Goal: Task Accomplishment & Management: Manage account settings

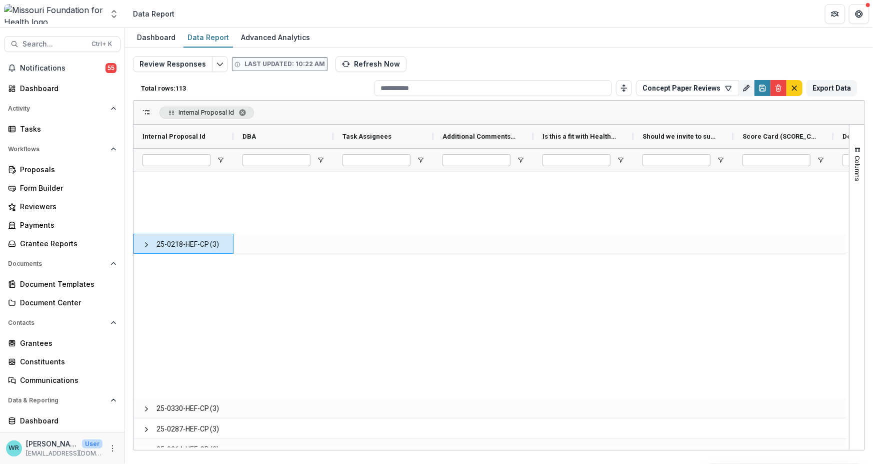
scroll to position [441, 0]
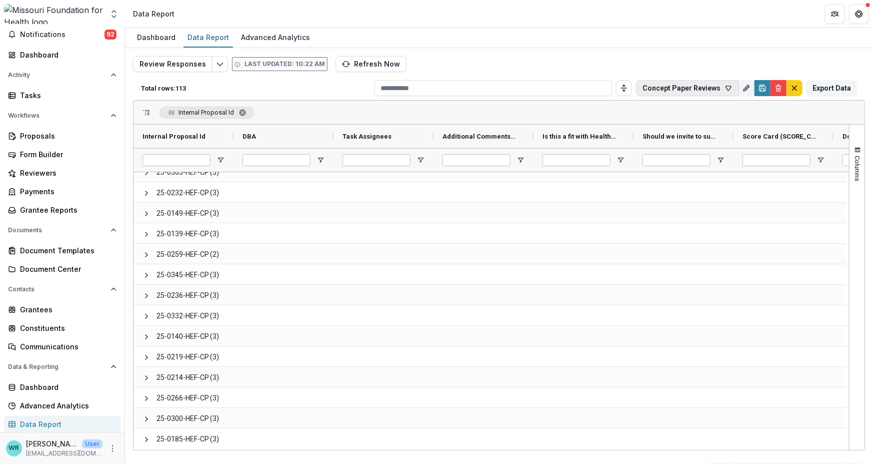
click at [697, 91] on button "Concept Paper Reviews" at bounding box center [687, 88] width 103 height 16
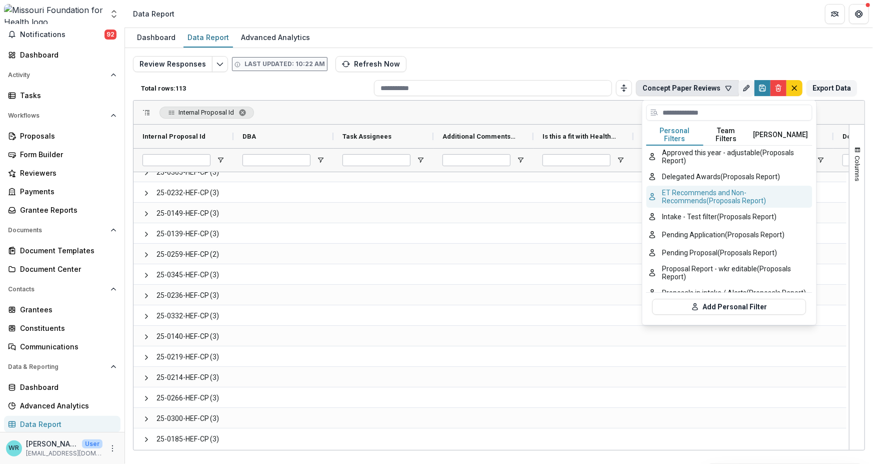
click at [731, 197] on button "ET Recommends and Non-Recommends (Proposals Report)" at bounding box center [730, 197] width 166 height 22
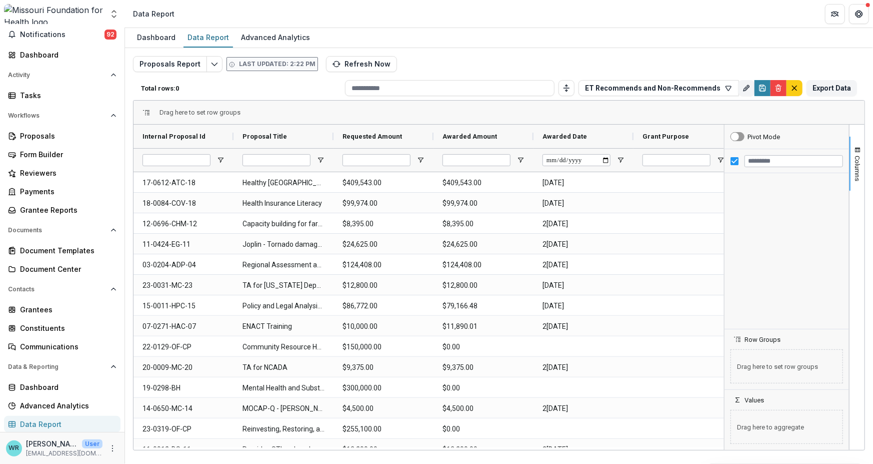
type input "**********"
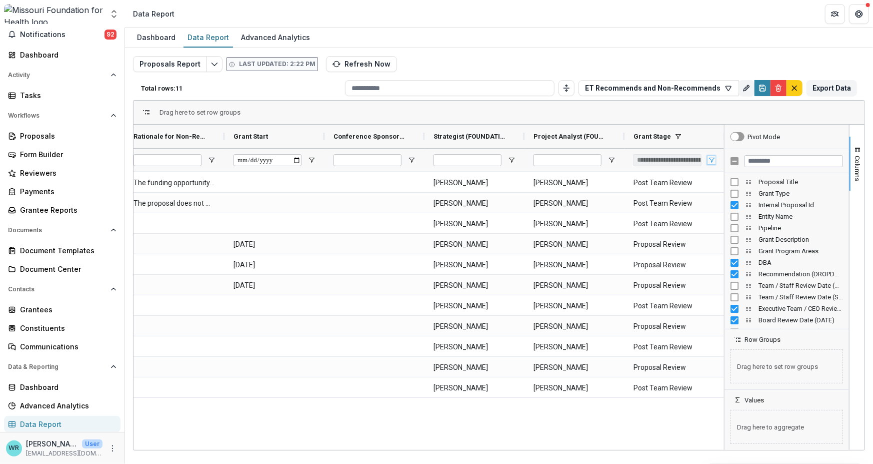
click at [710, 160] on span "Open Filter Menu" at bounding box center [712, 160] width 8 height 8
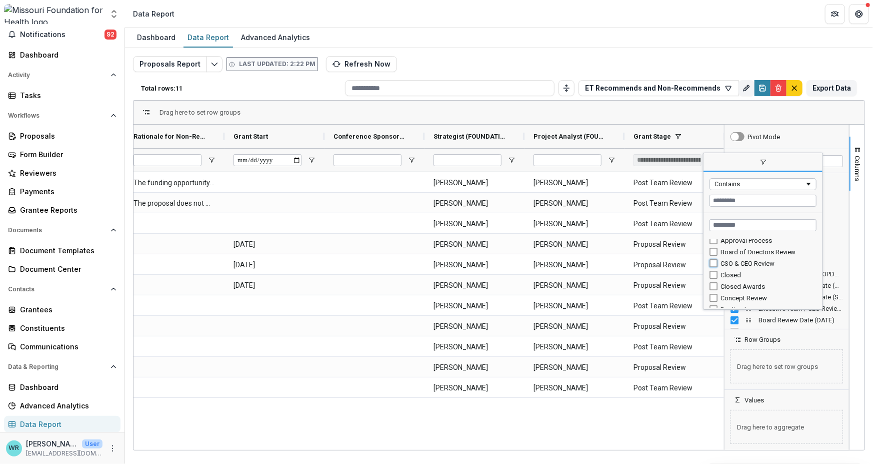
type input "**********"
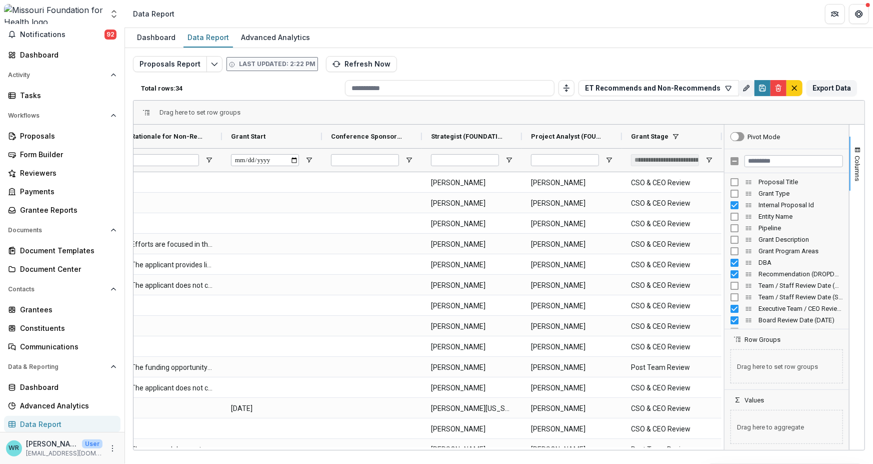
drag, startPoint x: 570, startPoint y: 450, endPoint x: 459, endPoint y: 447, distance: 111.6
click at [459, 447] on div "Dashboard Data Report Advanced Analytics Proposals Report Last updated: 2:22 PM…" at bounding box center [499, 246] width 748 height 436
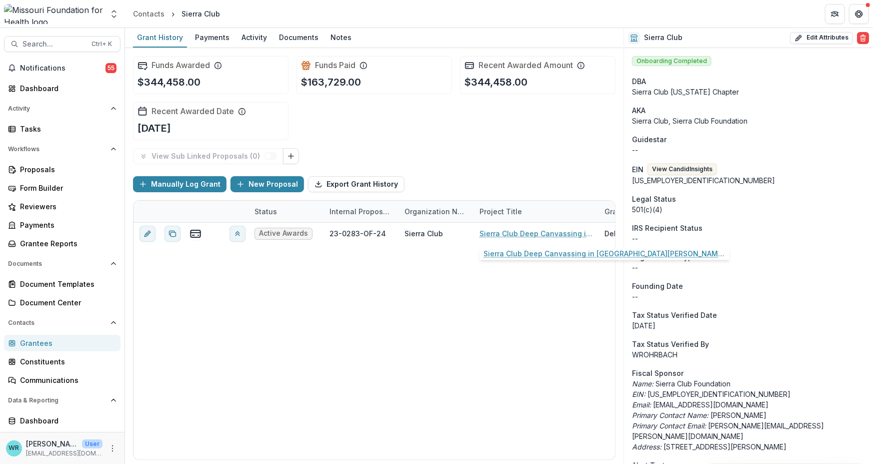
scroll to position [749, 0]
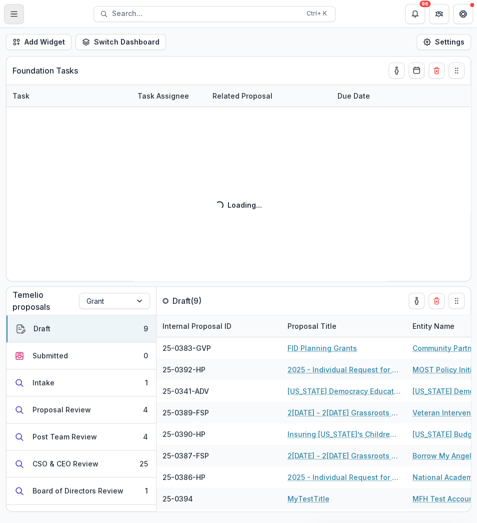
click at [9, 18] on button "Toggle Menu" at bounding box center [14, 14] width 20 height 20
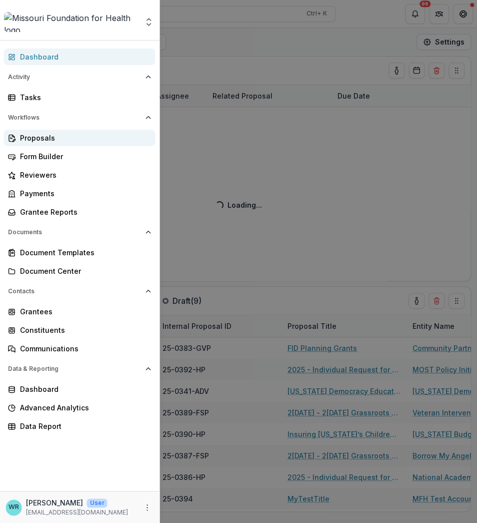
click at [42, 139] on div "Proposals" at bounding box center [84, 138] width 128 height 11
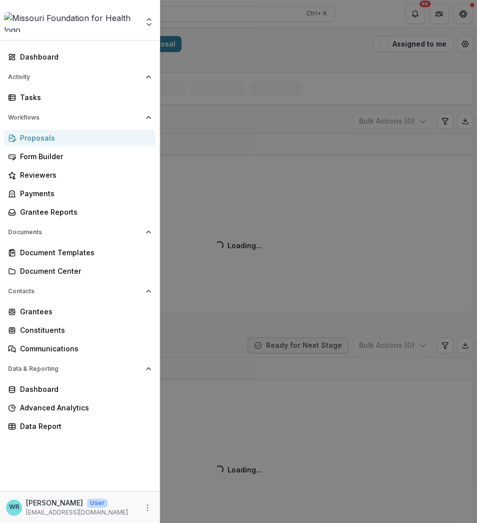
click at [363, 79] on div "Aggregate Analysis Foundations MFH Workflow Sandbox [US_STATE] Foundation for H…" at bounding box center [238, 261] width 477 height 523
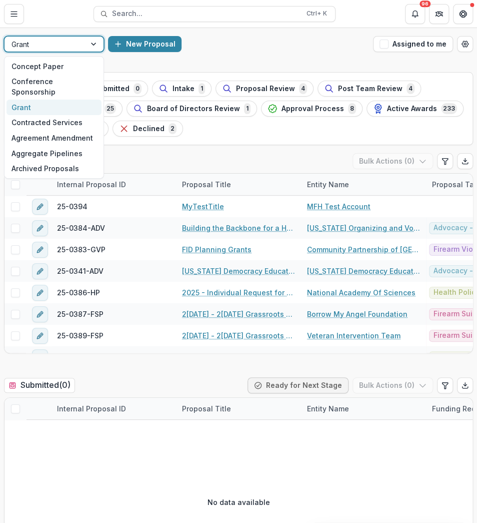
click at [92, 49] on div at bounding box center [95, 44] width 18 height 15
click at [35, 116] on div "Contracted Services" at bounding box center [54, 123] width 95 height 16
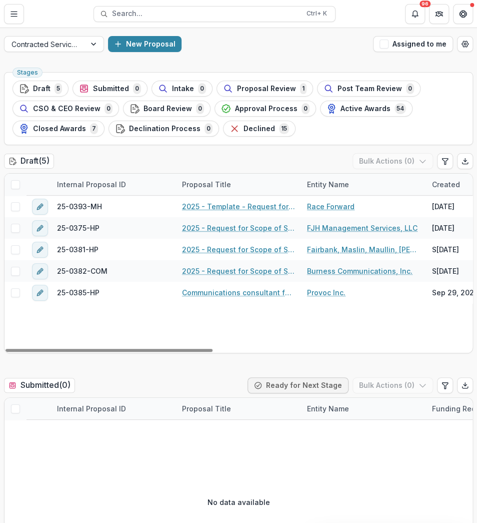
drag, startPoint x: 140, startPoint y: 347, endPoint x: 1, endPoint y: 275, distance: 157.3
click at [29, 349] on div at bounding box center [109, 350] width 207 height 3
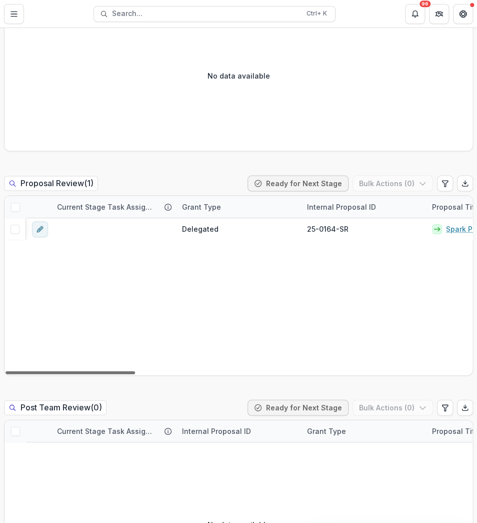
drag, startPoint x: 127, startPoint y: 374, endPoint x: -6, endPoint y: 346, distance: 135.1
click at [6, 371] on div at bounding box center [71, 372] width 130 height 3
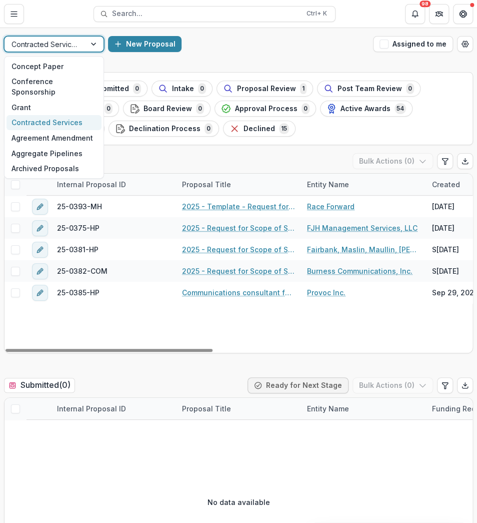
click at [95, 43] on div at bounding box center [95, 44] width 18 height 15
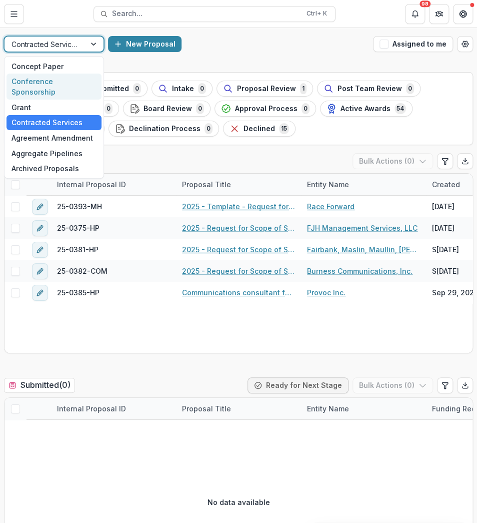
click at [35, 77] on div "Conference Sponsorship" at bounding box center [54, 87] width 95 height 26
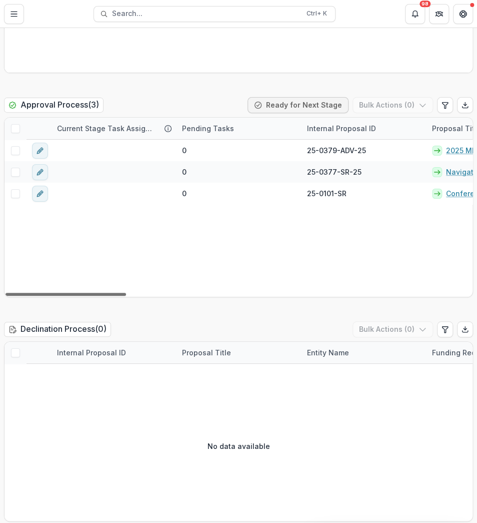
drag, startPoint x: 120, startPoint y: 293, endPoint x: 93, endPoint y: 270, distance: 35.1
click at [93, 293] on div at bounding box center [66, 294] width 121 height 3
drag, startPoint x: 112, startPoint y: 294, endPoint x: 59, endPoint y: 280, distance: 54.2
click at [59, 293] on div at bounding box center [66, 294] width 121 height 3
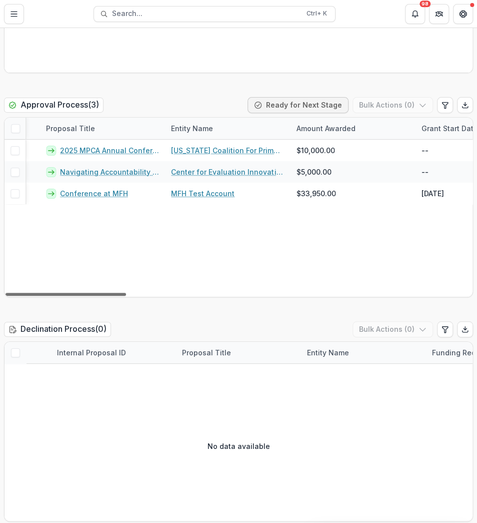
scroll to position [0, 392]
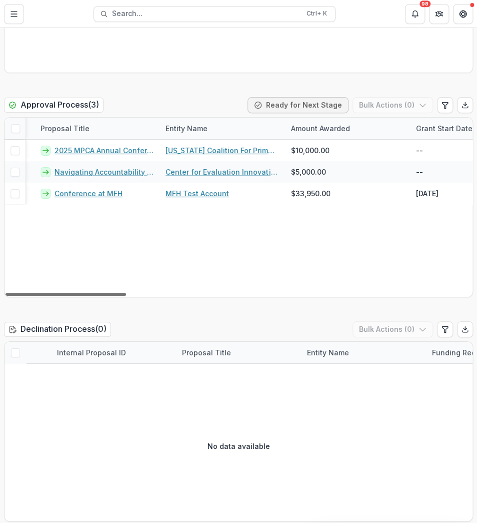
drag, startPoint x: 113, startPoint y: 294, endPoint x: 214, endPoint y: 297, distance: 101.1
click at [126, 296] on div at bounding box center [66, 294] width 121 height 3
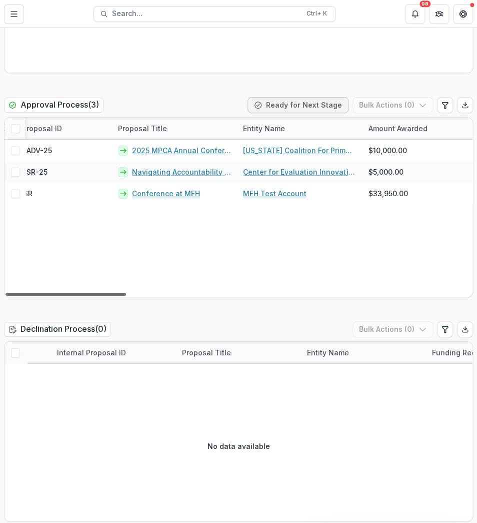
scroll to position [0, 0]
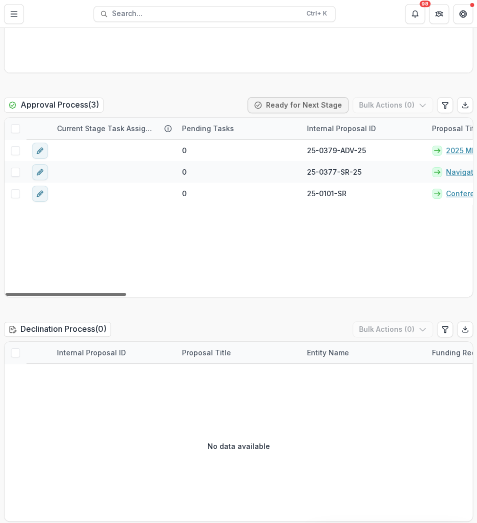
drag, startPoint x: 169, startPoint y: 292, endPoint x: -5, endPoint y: 284, distance: 173.7
click at [6, 293] on div at bounding box center [66, 294] width 121 height 3
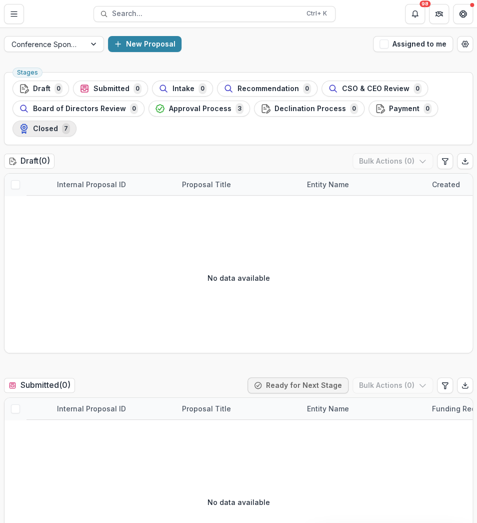
click at [48, 132] on span "Closed" at bounding box center [45, 129] width 25 height 9
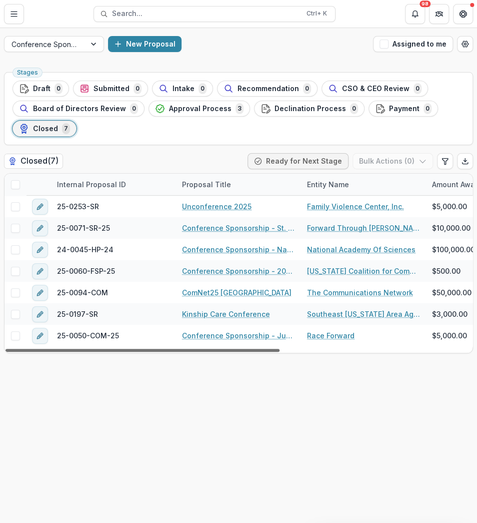
drag, startPoint x: 256, startPoint y: 351, endPoint x: 52, endPoint y: 383, distance: 206.6
click at [52, 352] on div at bounding box center [143, 350] width 274 height 3
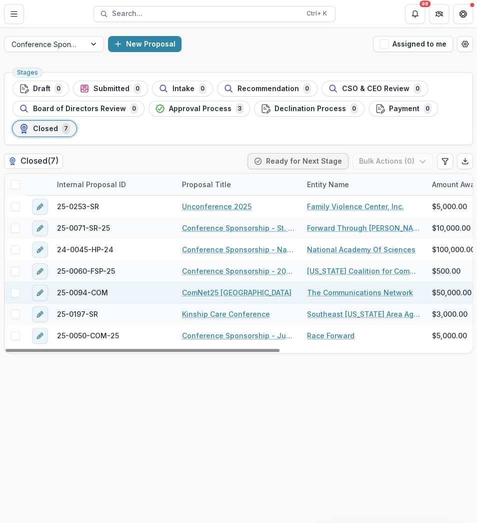
click at [213, 291] on link "ComNet25 [GEOGRAPHIC_DATA]" at bounding box center [237, 292] width 110 height 11
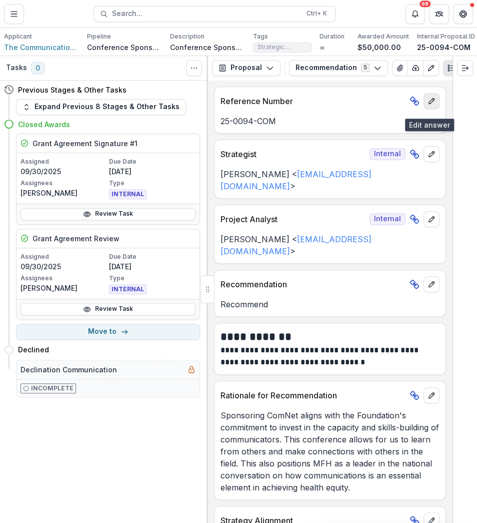
click at [433, 107] on button "edit" at bounding box center [432, 101] width 16 height 16
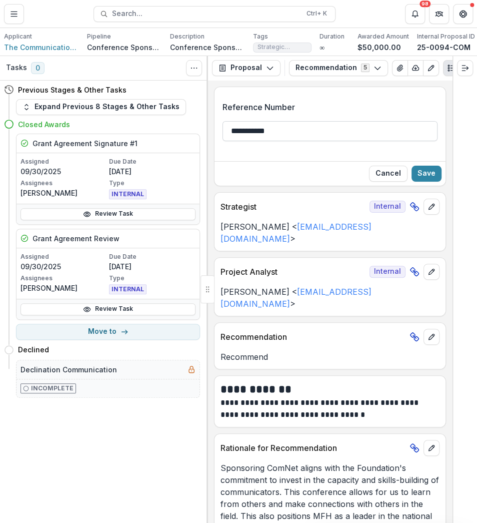
click at [314, 135] on input "**********" at bounding box center [330, 131] width 215 height 20
type input "**********"
click at [435, 179] on button "Save" at bounding box center [427, 174] width 30 height 16
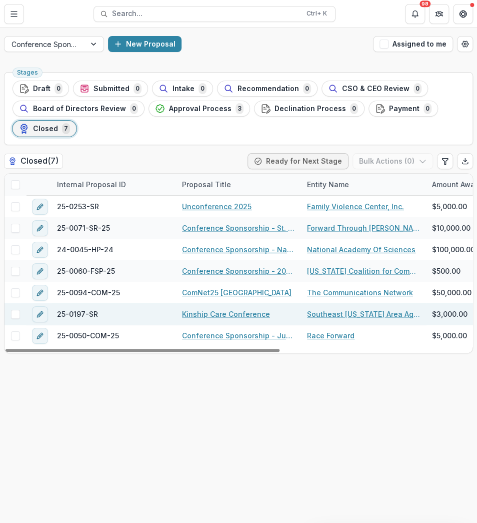
click at [206, 312] on link "Kinship Care Conference" at bounding box center [226, 314] width 88 height 11
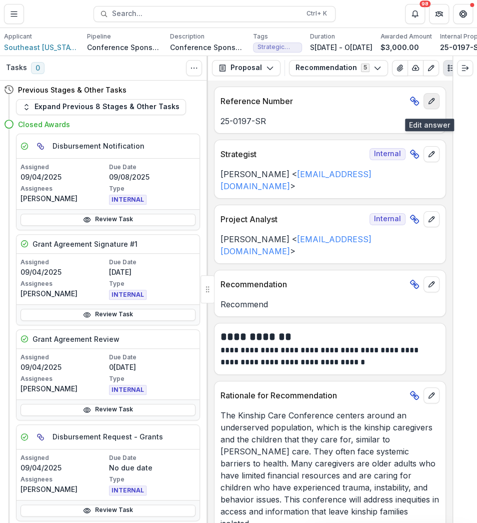
click at [428, 105] on icon "edit" at bounding box center [432, 101] width 8 height 8
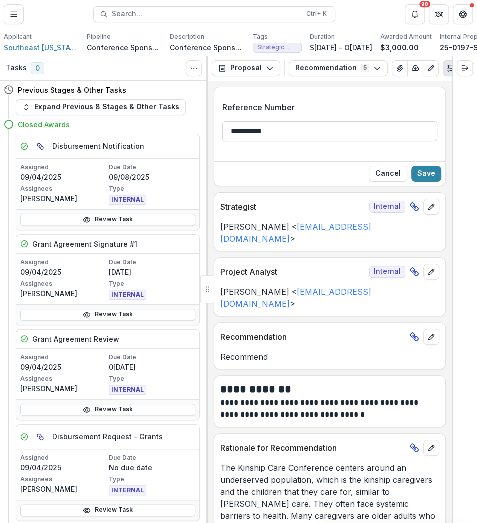
click at [311, 138] on input "**********" at bounding box center [330, 131] width 215 height 20
type input "**********"
click at [428, 181] on button "Save" at bounding box center [427, 174] width 30 height 16
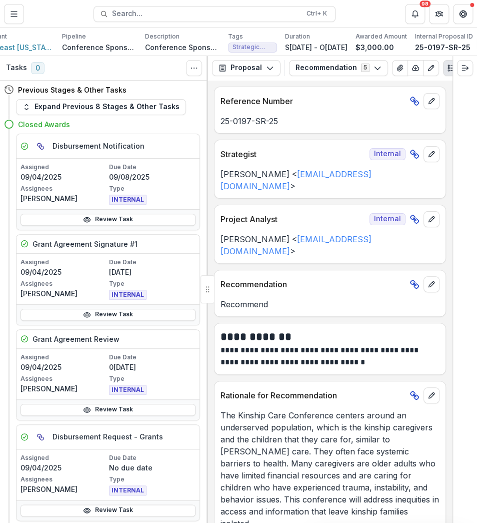
scroll to position [0, 90]
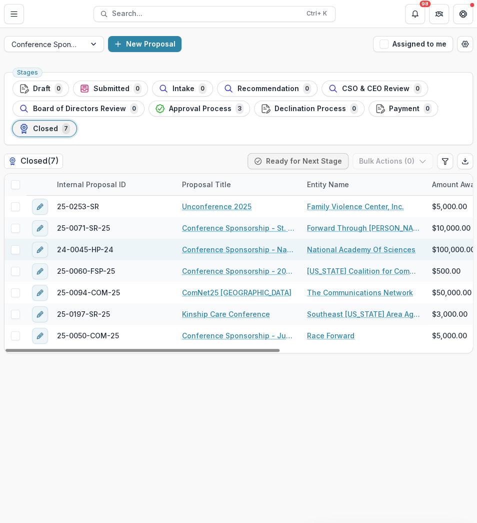
drag, startPoint x: 257, startPoint y: 351, endPoint x: 103, endPoint y: 253, distance: 182.2
click at [135, 349] on div at bounding box center [143, 350] width 274 height 3
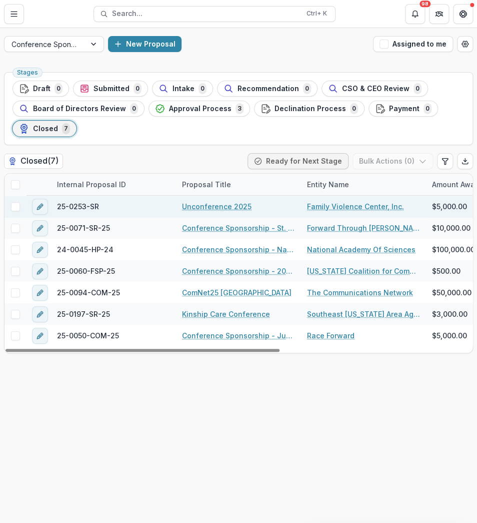
click at [224, 203] on link "Unconference 2025" at bounding box center [217, 206] width 70 height 11
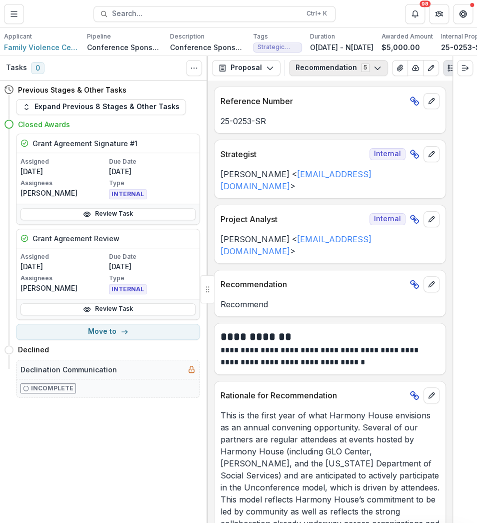
click at [314, 76] on button "Recommendation 5" at bounding box center [338, 68] width 99 height 16
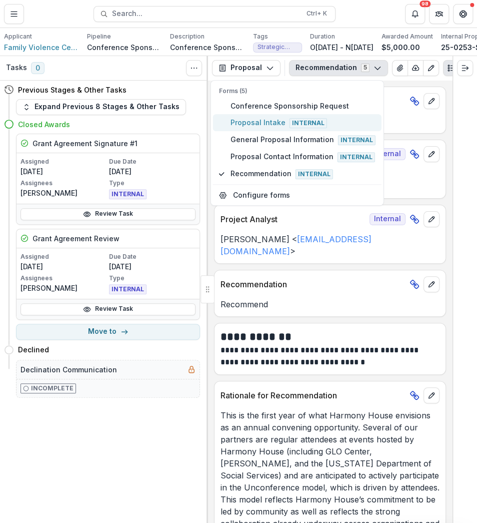
click at [272, 128] on span "Proposal Intake Internal" at bounding box center [303, 122] width 145 height 11
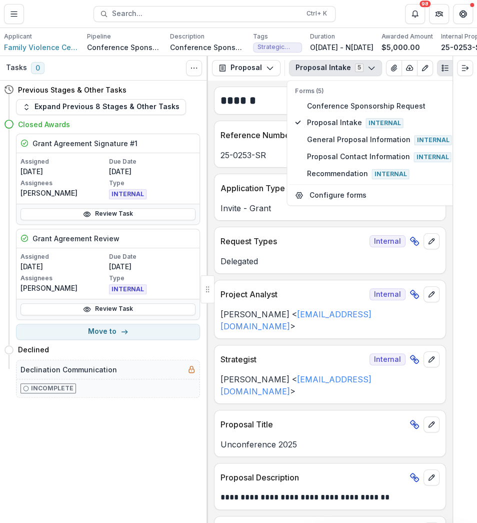
click at [274, 159] on p "25-0253-SR" at bounding box center [330, 155] width 219 height 12
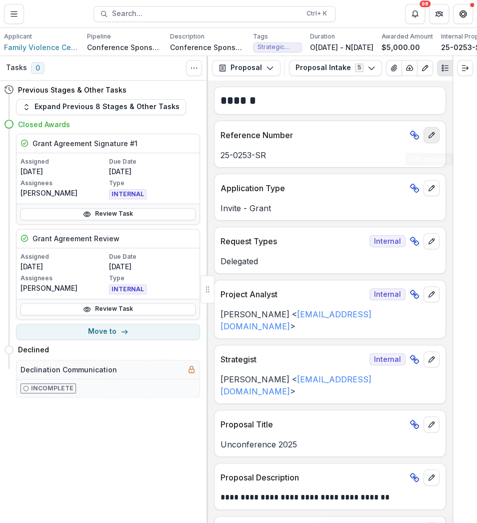
click at [432, 137] on icon "edit" at bounding box center [432, 135] width 8 height 8
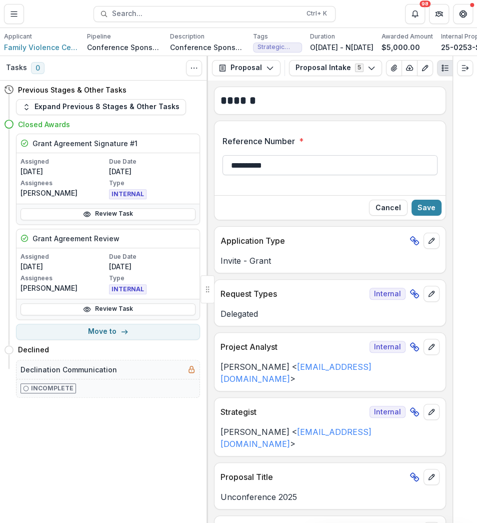
click at [310, 168] on input "**********" at bounding box center [330, 165] width 215 height 20
type input "**********"
click at [435, 210] on button "Save" at bounding box center [427, 208] width 30 height 16
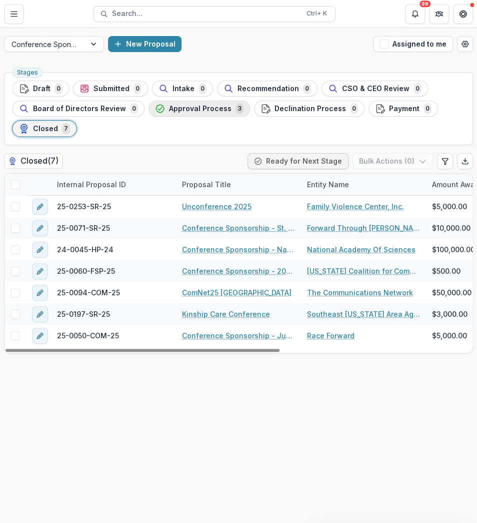
click at [206, 111] on span "Approval Process" at bounding box center [200, 109] width 63 height 9
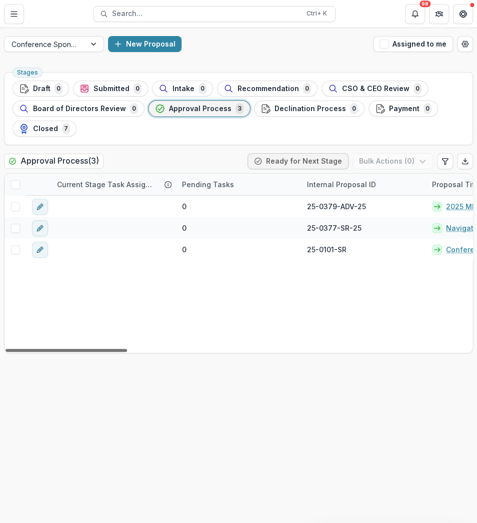
drag, startPoint x: 113, startPoint y: 348, endPoint x: -6, endPoint y: 334, distance: 119.4
click at [6, 349] on div at bounding box center [67, 350] width 122 height 3
click at [63, 44] on div at bounding box center [45, 44] width 67 height 13
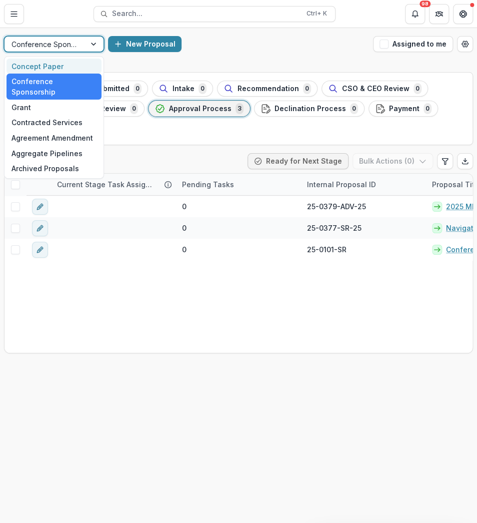
click at [49, 68] on div "Concept Paper" at bounding box center [54, 67] width 95 height 16
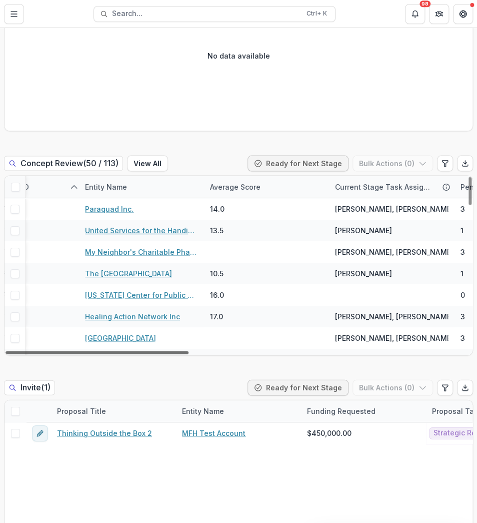
scroll to position [0, 221]
drag, startPoint x: 132, startPoint y: 352, endPoint x: 219, endPoint y: 358, distance: 86.7
click at [189, 354] on div at bounding box center [97, 352] width 183 height 3
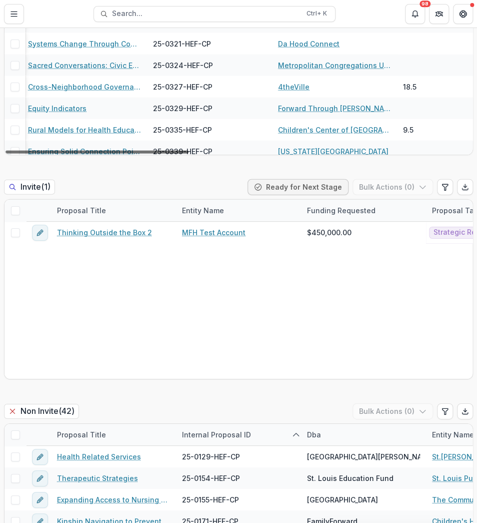
scroll to position [868, 0]
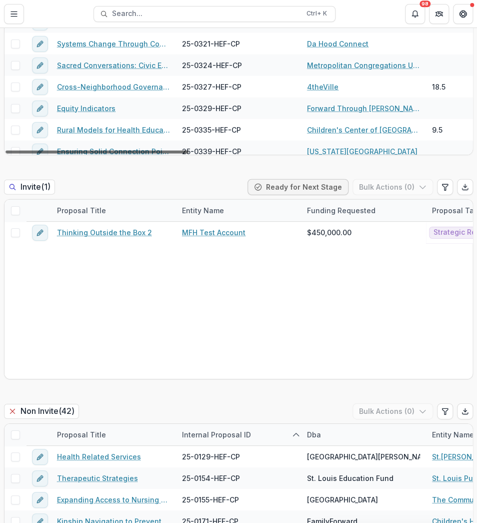
drag, startPoint x: 258, startPoint y: 151, endPoint x: 106, endPoint y: 150, distance: 152.1
click at [97, 154] on div at bounding box center [97, 152] width 183 height 3
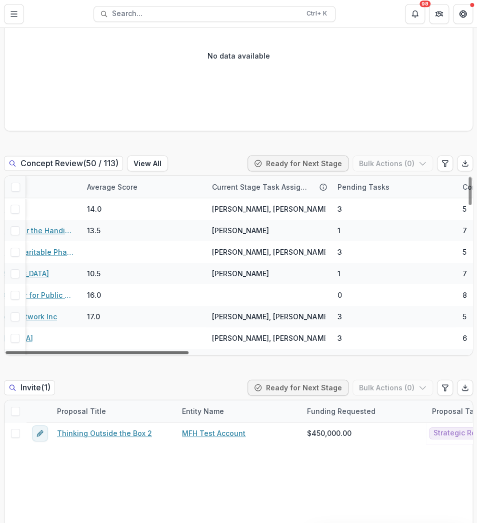
scroll to position [0, 341]
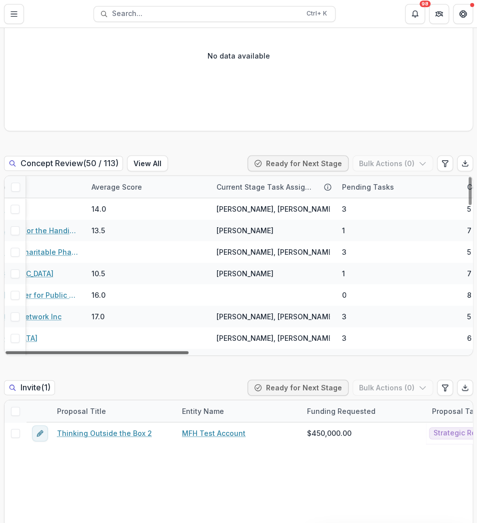
drag, startPoint x: 163, startPoint y: 351, endPoint x: 296, endPoint y: 346, distance: 133.1
click at [189, 351] on div at bounding box center [97, 352] width 183 height 3
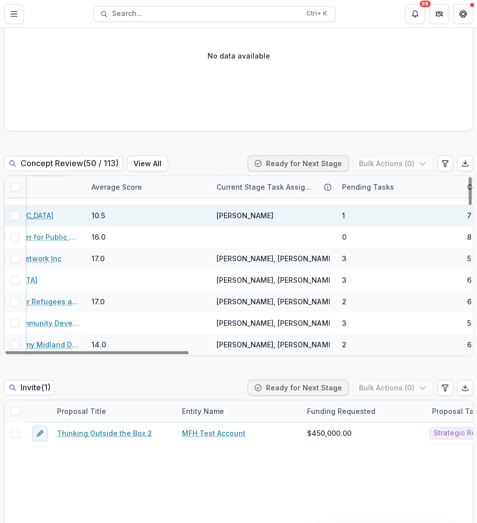
scroll to position [100, 341]
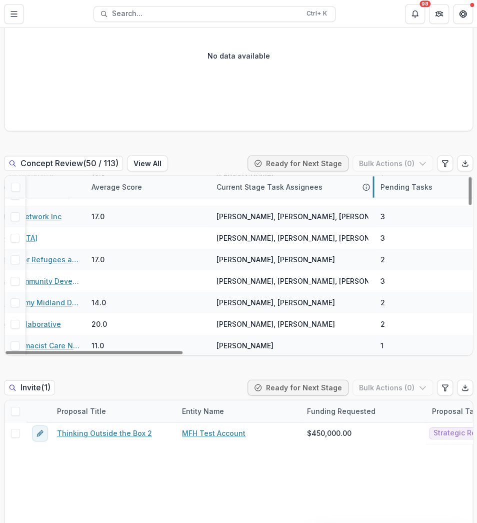
drag, startPoint x: 335, startPoint y: 185, endPoint x: 373, endPoint y: 181, distance: 38.7
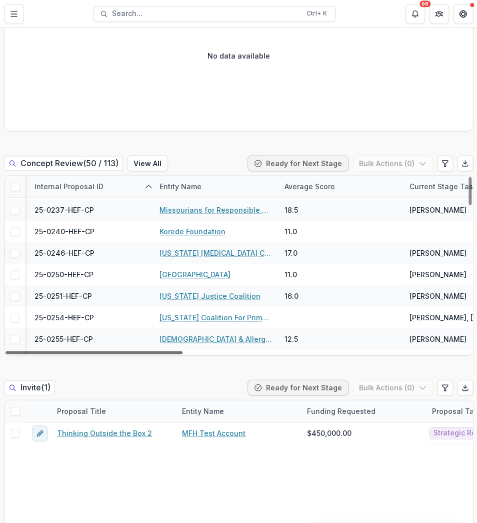
scroll to position [450, 198]
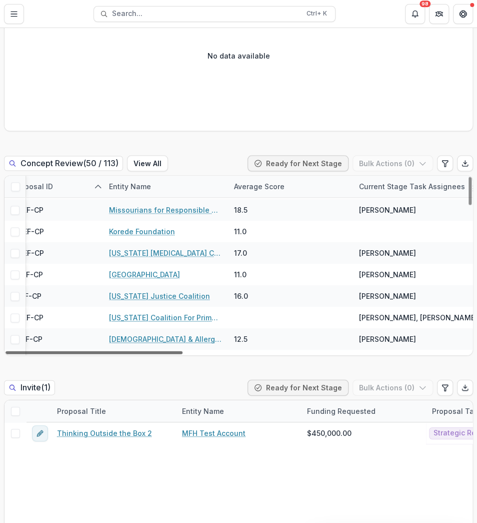
drag, startPoint x: 301, startPoint y: 353, endPoint x: 247, endPoint y: 337, distance: 56.2
click at [183, 351] on div at bounding box center [94, 352] width 177 height 3
click at [260, 188] on div "Average Score" at bounding box center [259, 186] width 63 height 11
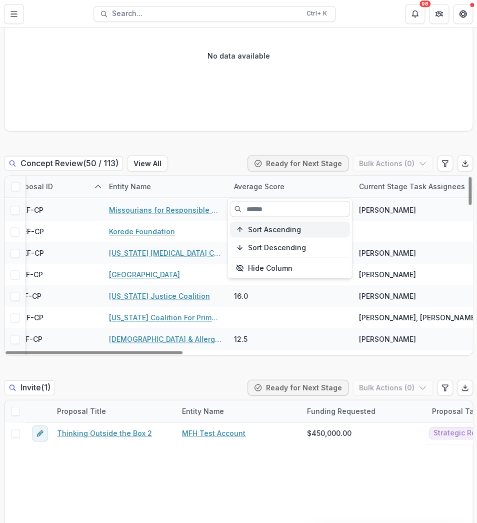
click at [260, 232] on span "Sort Ascending" at bounding box center [274, 229] width 53 height 9
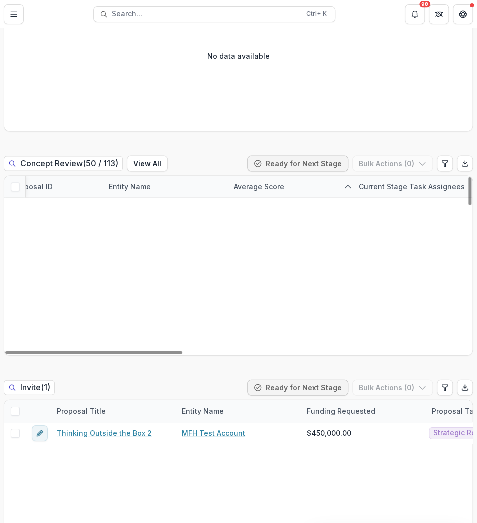
scroll to position [0, 198]
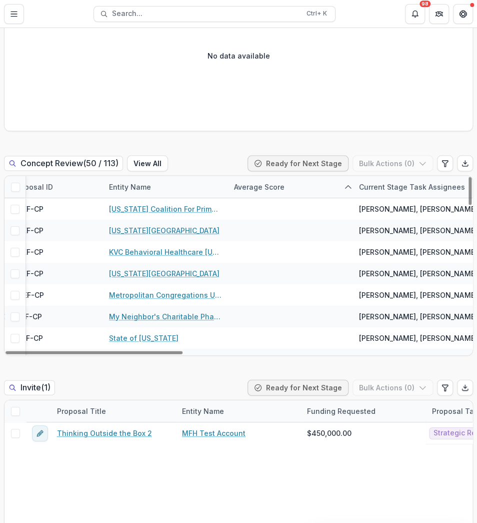
click at [275, 189] on div "Average Score" at bounding box center [259, 186] width 63 height 11
click at [258, 245] on span "Sort Descending" at bounding box center [277, 247] width 58 height 9
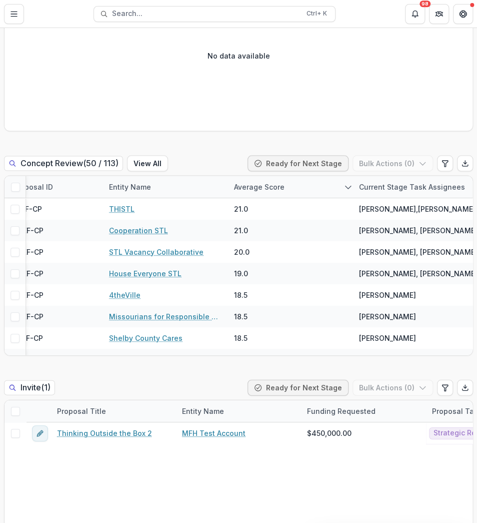
click at [205, 162] on div "Concept Review ( 50 / 113 ) View All Ready for Next Stage Bulk Actions ( 0 )" at bounding box center [238, 165] width 469 height 20
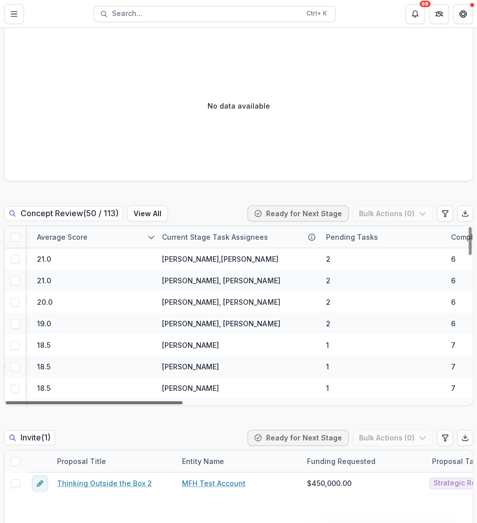
scroll to position [0, 381]
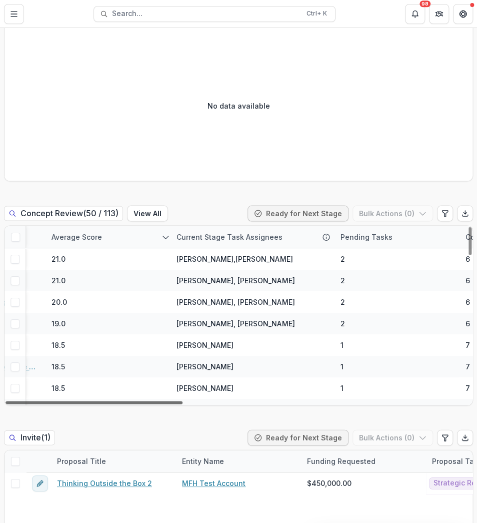
drag, startPoint x: 219, startPoint y: 403, endPoint x: 288, endPoint y: 404, distance: 69.0
click at [183, 404] on div at bounding box center [94, 402] width 177 height 3
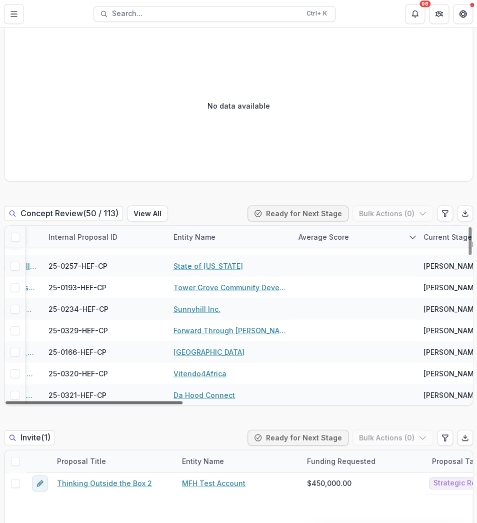
scroll to position [918, 0]
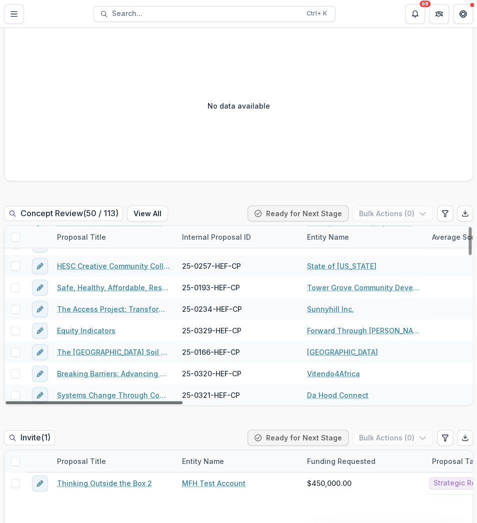
drag, startPoint x: 270, startPoint y: 403, endPoint x: -5, endPoint y: 400, distance: 275.1
click at [6, 401] on div at bounding box center [94, 402] width 177 height 3
click at [329, 233] on div "Entity Name" at bounding box center [328, 236] width 54 height 11
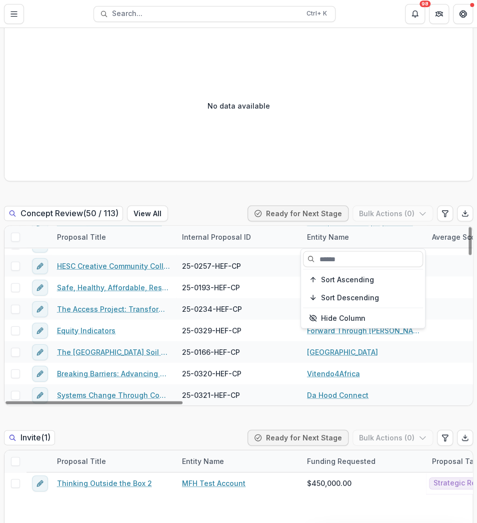
drag, startPoint x: 328, startPoint y: 274, endPoint x: 424, endPoint y: 279, distance: 95.7
click at [328, 275] on button "Sort Ascending" at bounding box center [363, 279] width 120 height 16
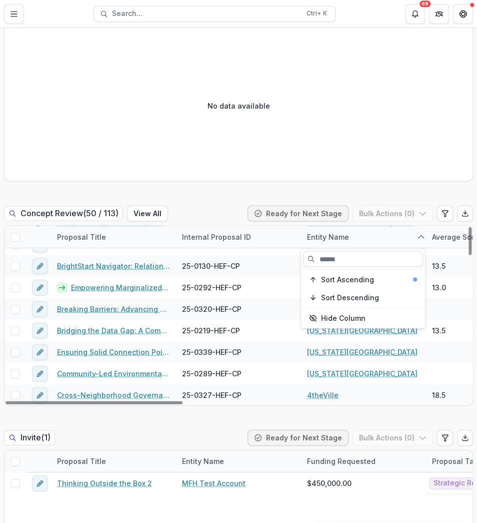
click at [372, 235] on div "Entity Name" at bounding box center [363, 237] width 125 height 22
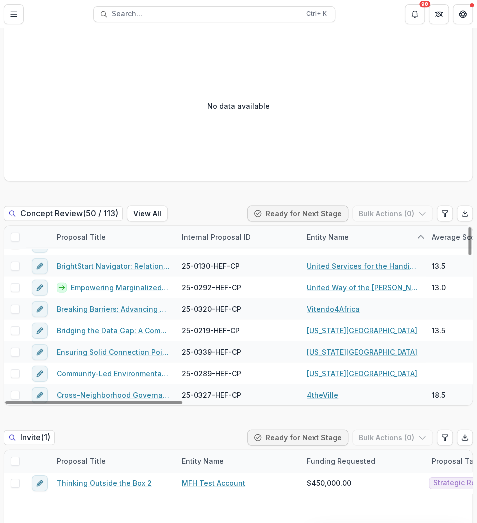
click at [315, 237] on div "Entity Name" at bounding box center [328, 236] width 54 height 11
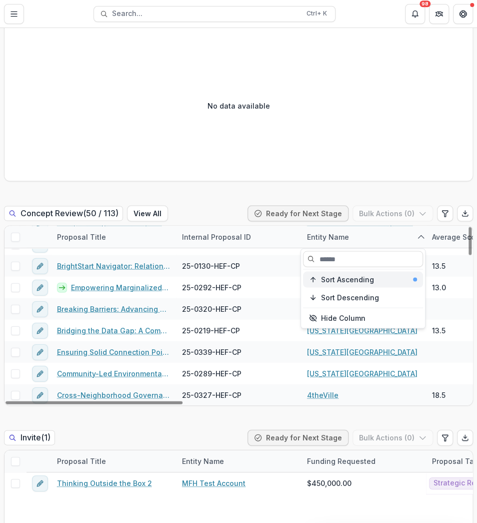
drag, startPoint x: 337, startPoint y: 276, endPoint x: 344, endPoint y: 278, distance: 7.3
click at [336, 277] on span "Sort Ascending" at bounding box center [347, 279] width 53 height 9
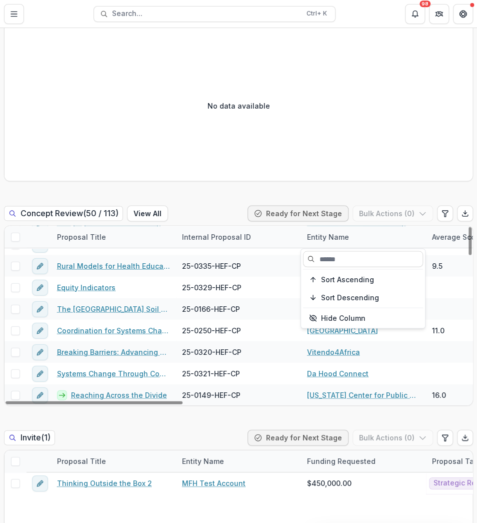
click at [394, 235] on div "Entity Name" at bounding box center [363, 237] width 125 height 22
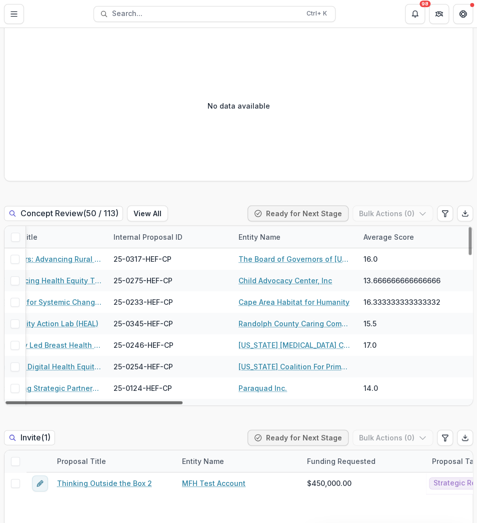
scroll to position [0, 65]
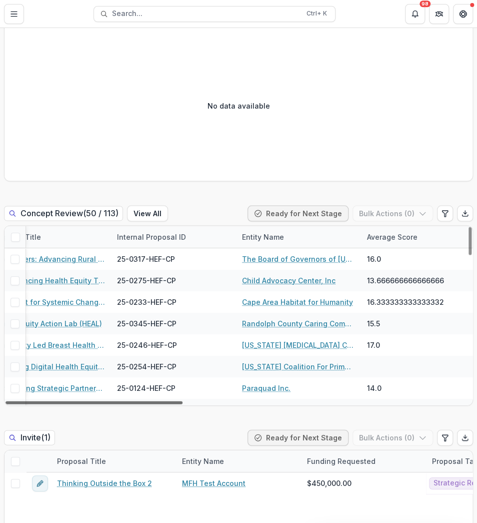
drag, startPoint x: 170, startPoint y: 402, endPoint x: 195, endPoint y: 402, distance: 25.0
click at [183, 402] on div at bounding box center [94, 402] width 177 height 3
